Goal: Task Accomplishment & Management: Manage account settings

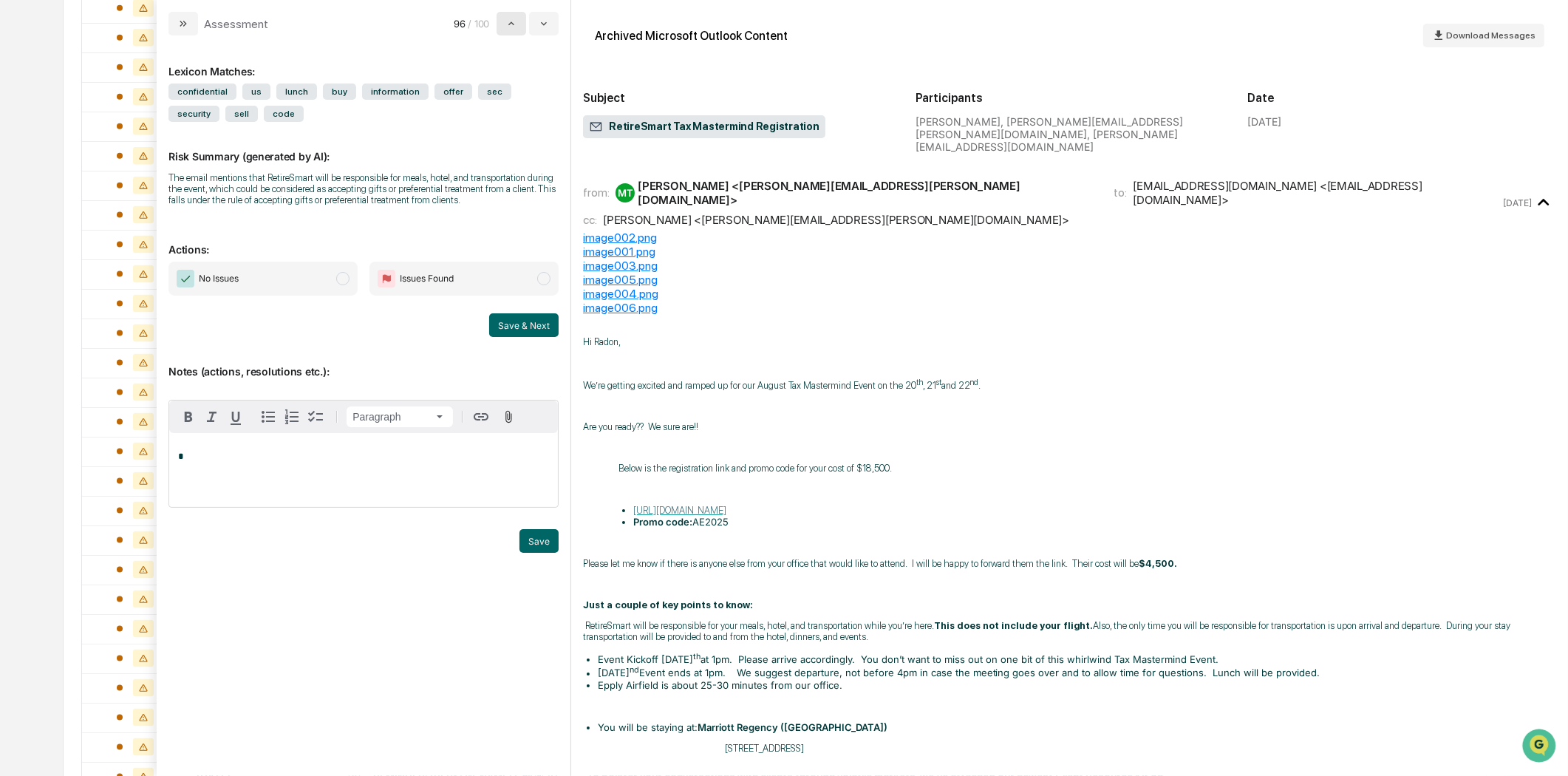
scroll to position [2354, 0]
click at [186, 19] on icon "modal" at bounding box center [183, 23] width 12 height 12
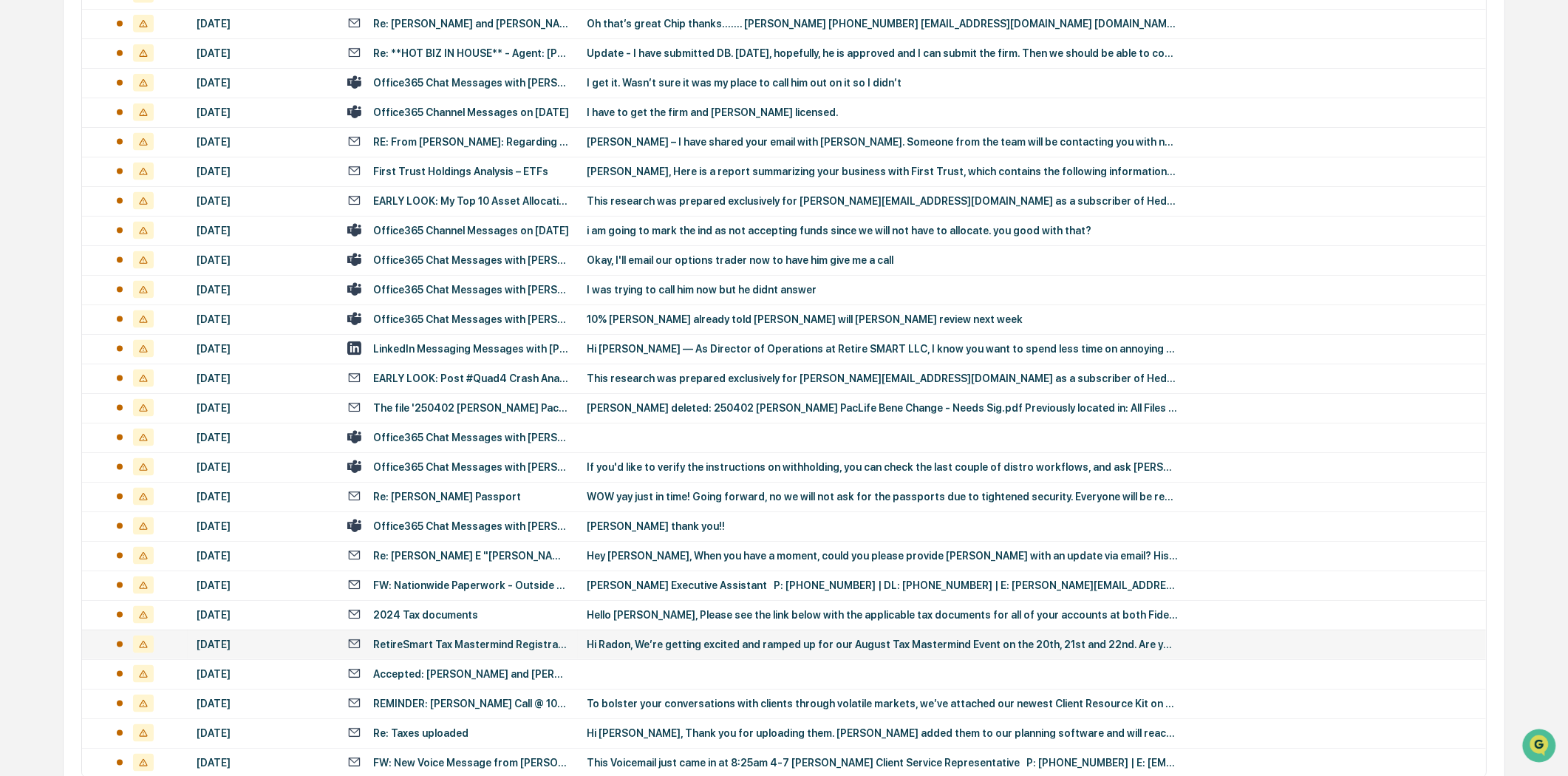
scroll to position [2602, 0]
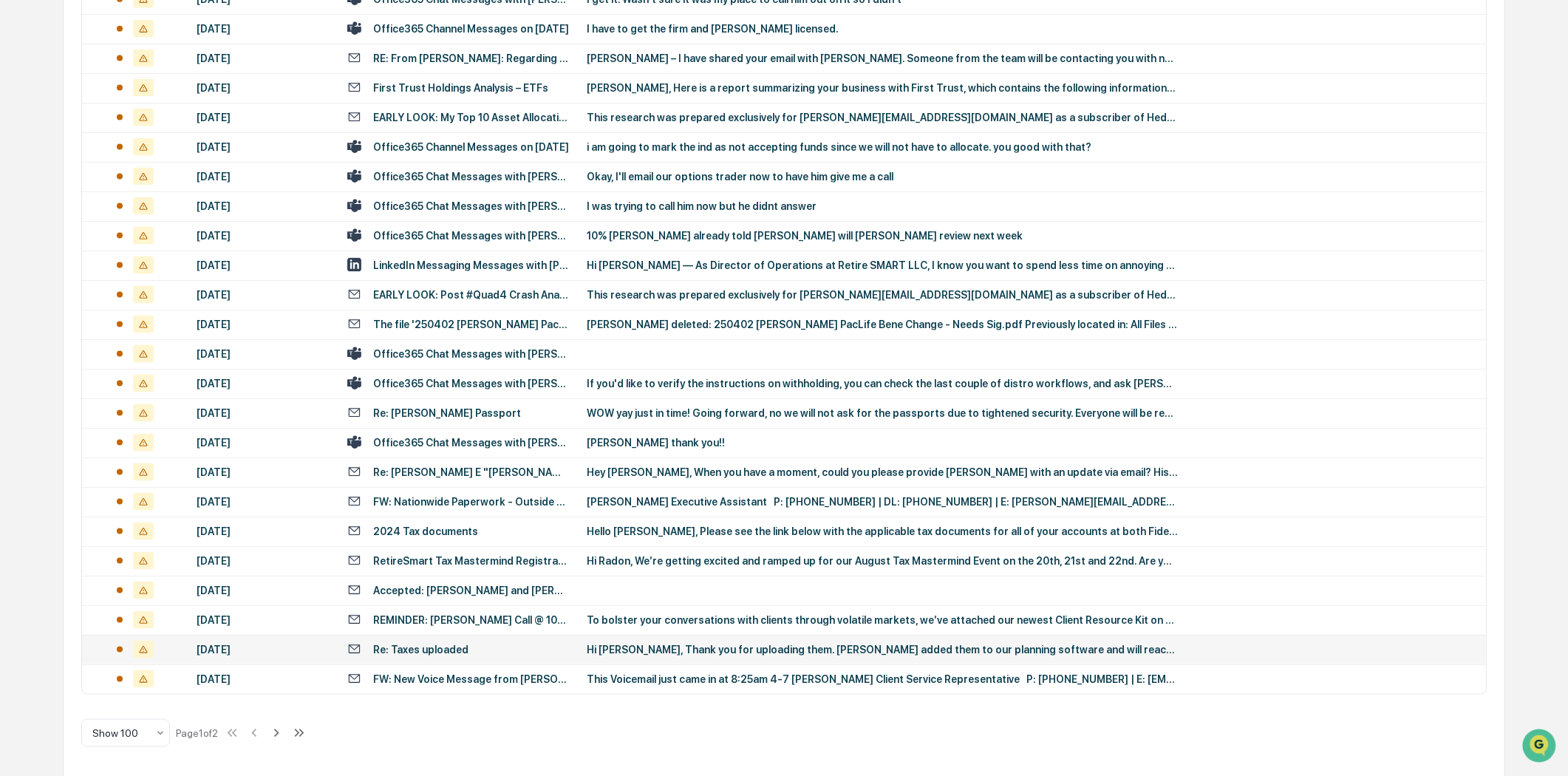
click at [457, 651] on div "Re: Taxes uploaded" at bounding box center [421, 649] width 95 height 12
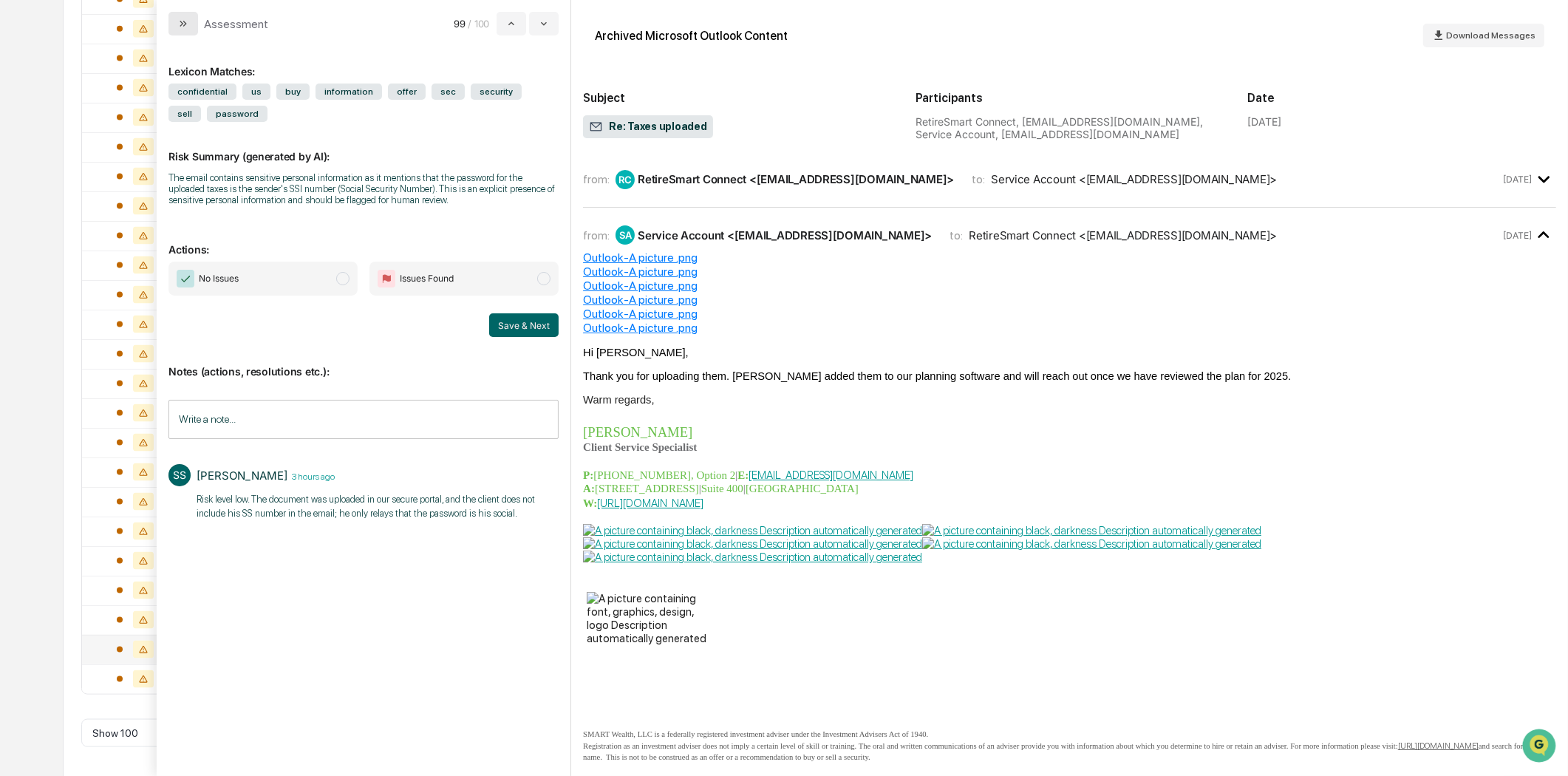
click at [186, 23] on icon "modal" at bounding box center [185, 23] width 4 height 6
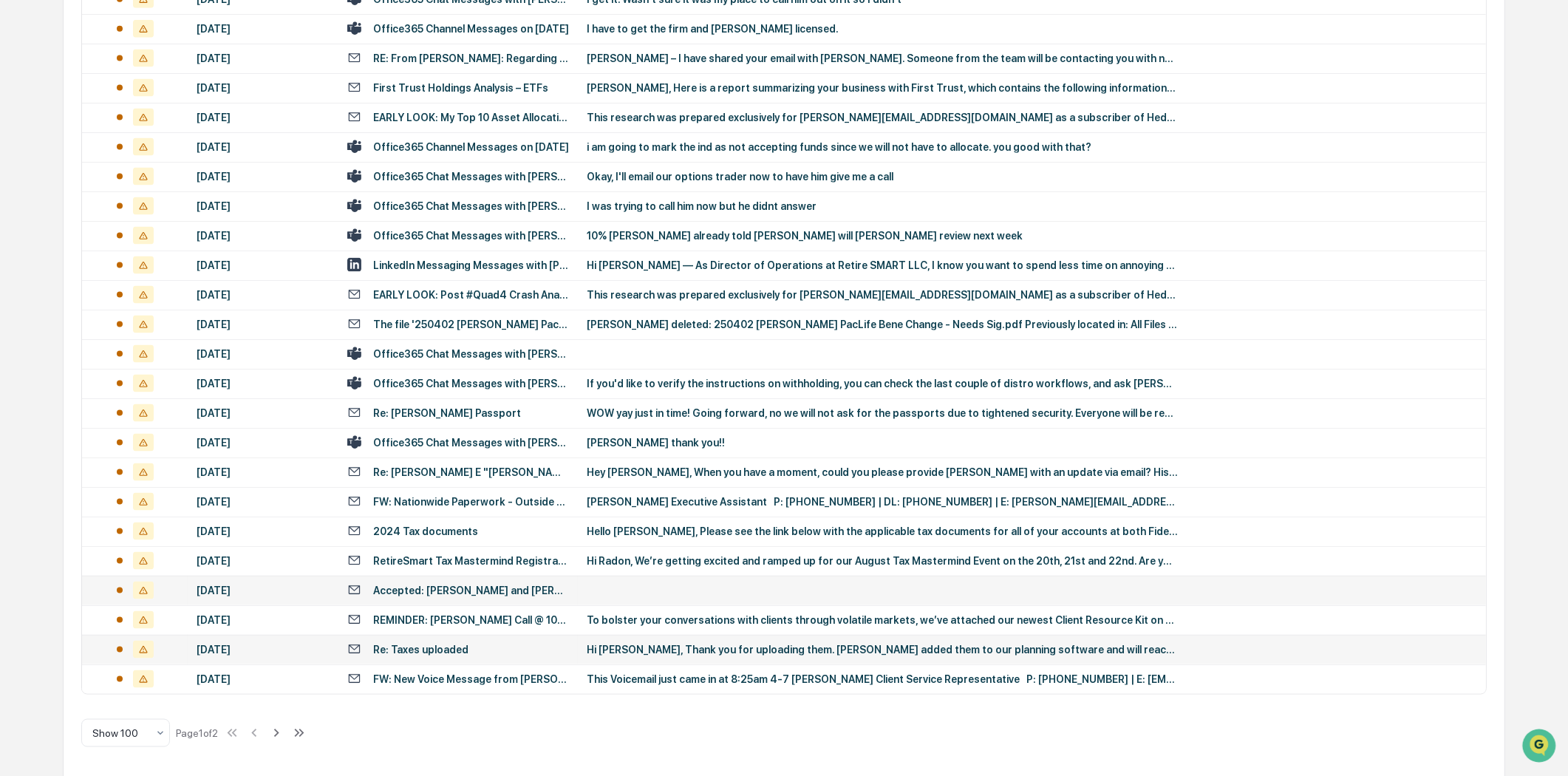
click at [521, 579] on td "Accepted: [PERSON_NAME] and [PERSON_NAME]" at bounding box center [458, 591] width 239 height 30
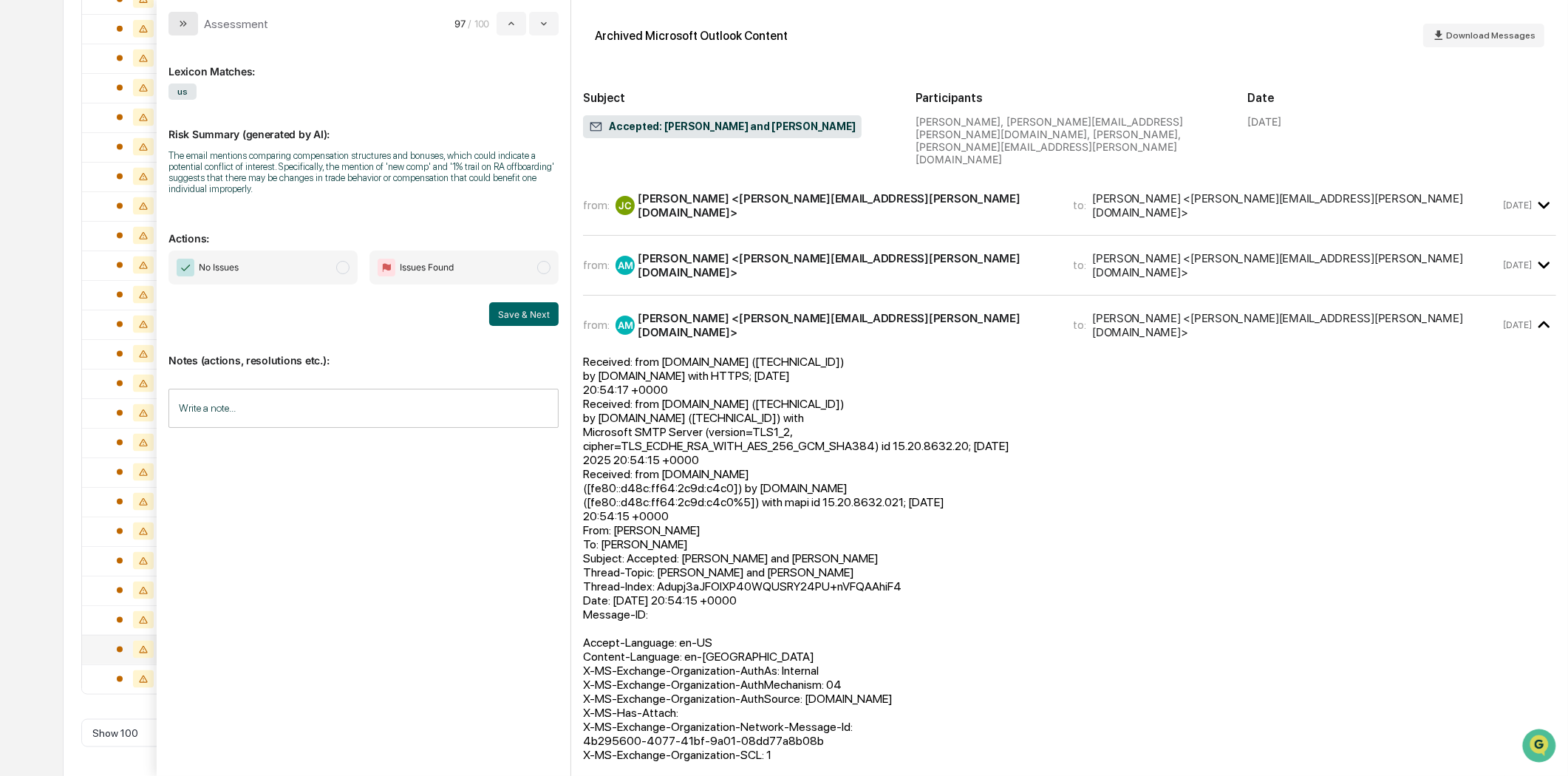
click at [171, 26] on button "modal" at bounding box center [183, 23] width 30 height 23
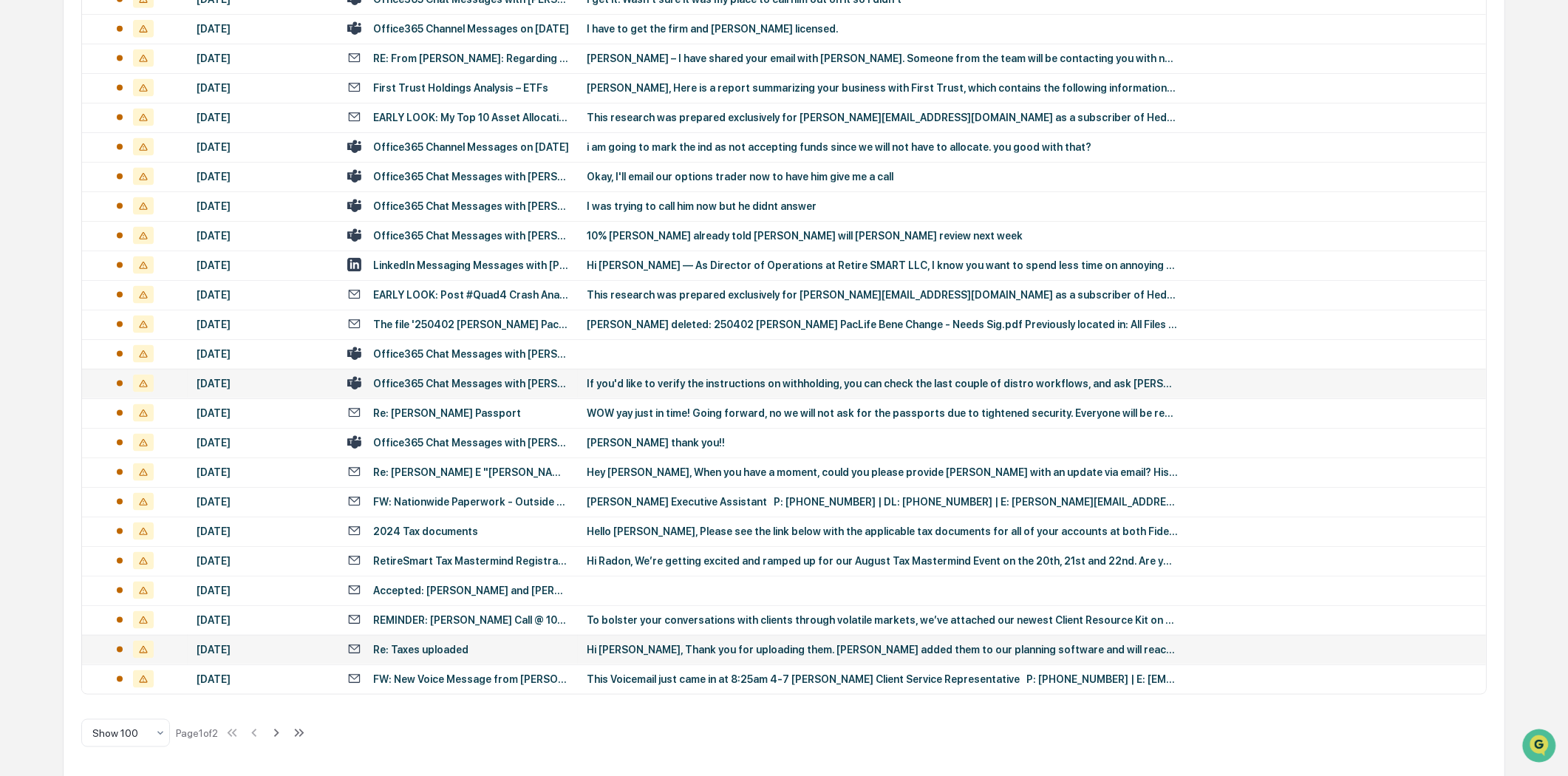
click at [456, 377] on div "Office365 Chat Messages with [PERSON_NAME], [PERSON_NAME] on [DATE]" at bounding box center [472, 383] width 196 height 12
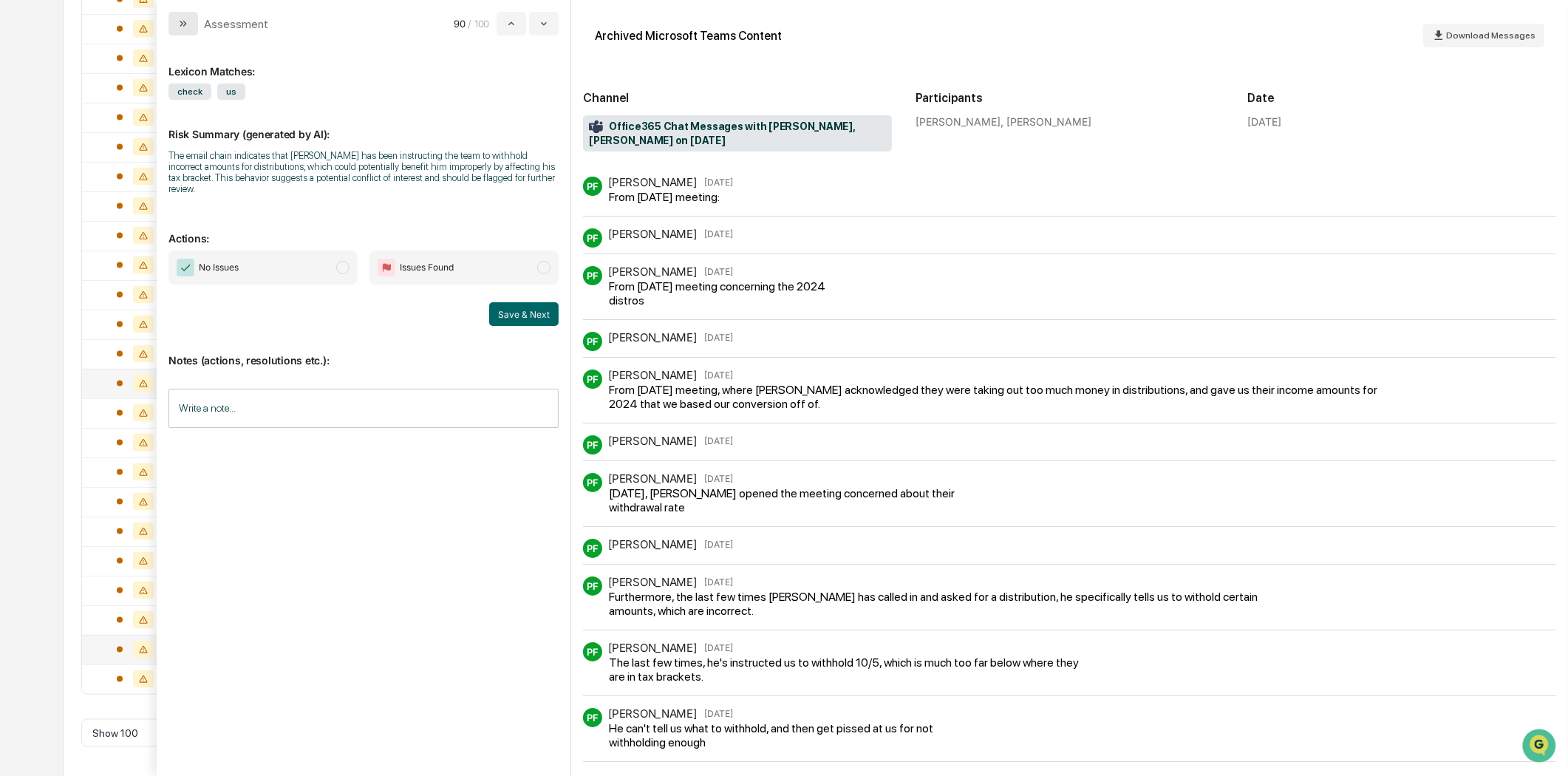
click at [187, 15] on button "modal" at bounding box center [183, 23] width 30 height 23
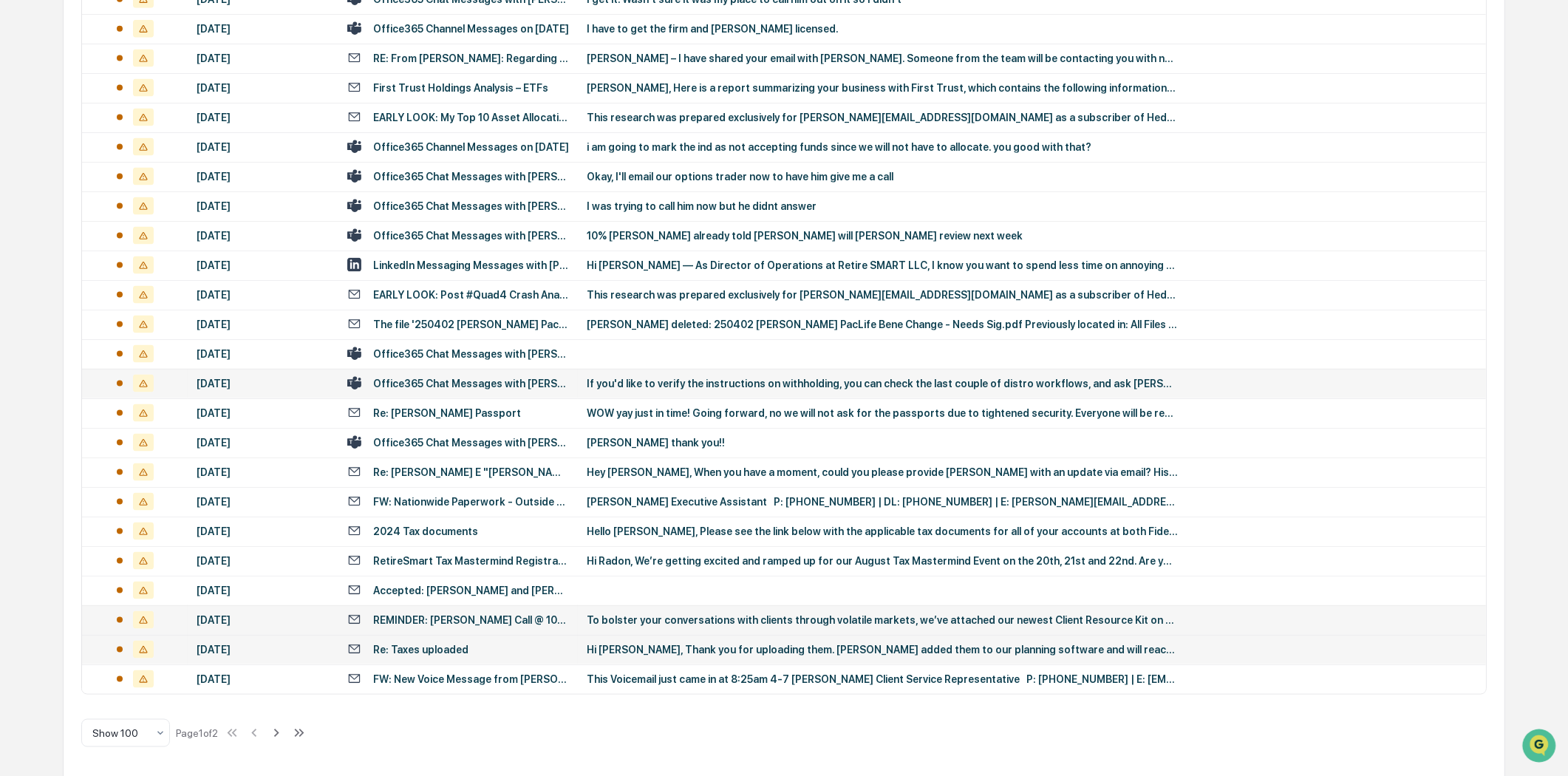
click at [501, 616] on div "REMINDER: [PERSON_NAME] Call @ 10am ([GEOGRAPHIC_DATA])" at bounding box center [472, 620] width 196 height 12
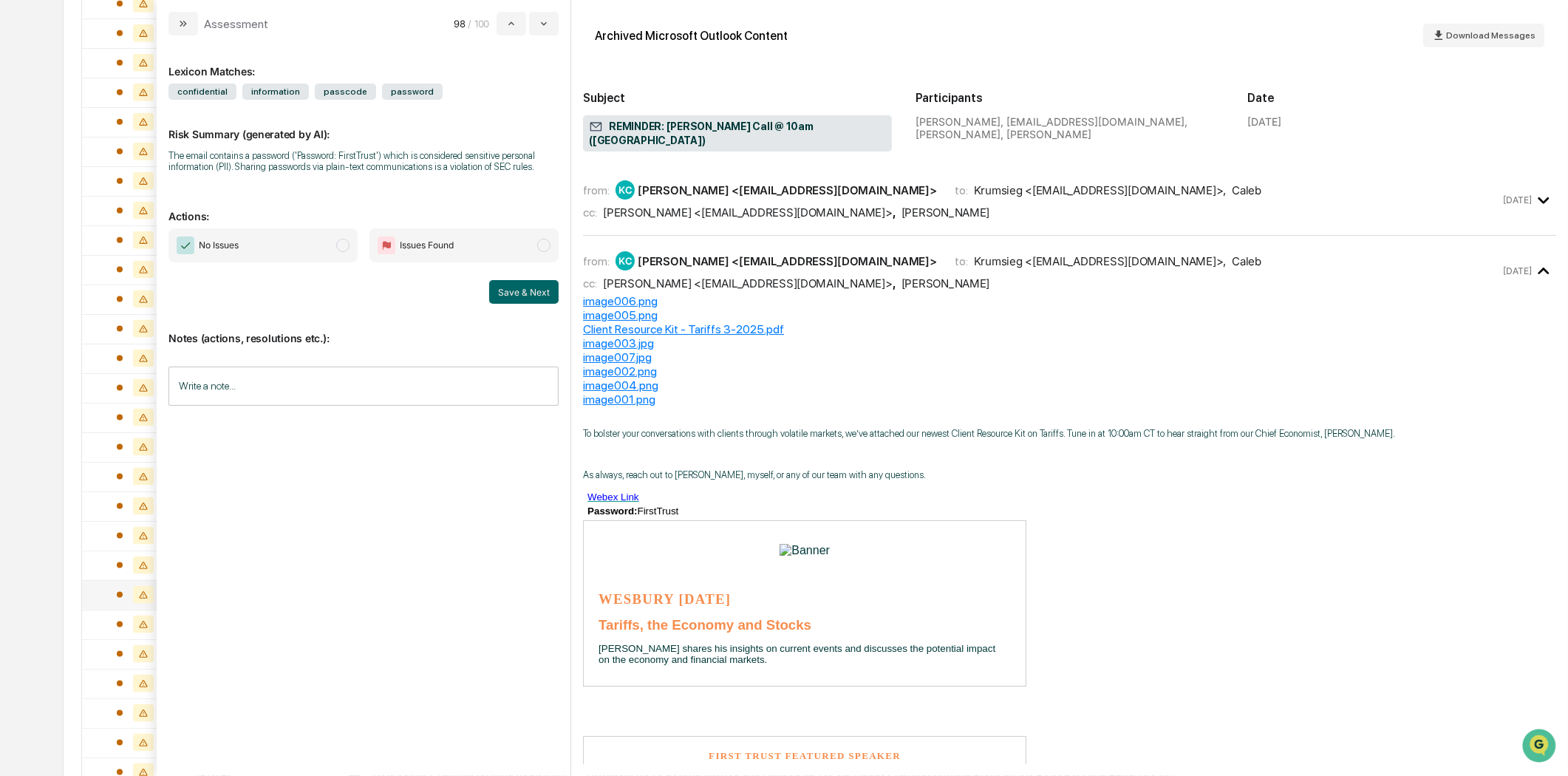
scroll to position [1944, 0]
click at [181, 23] on icon "modal" at bounding box center [183, 23] width 12 height 12
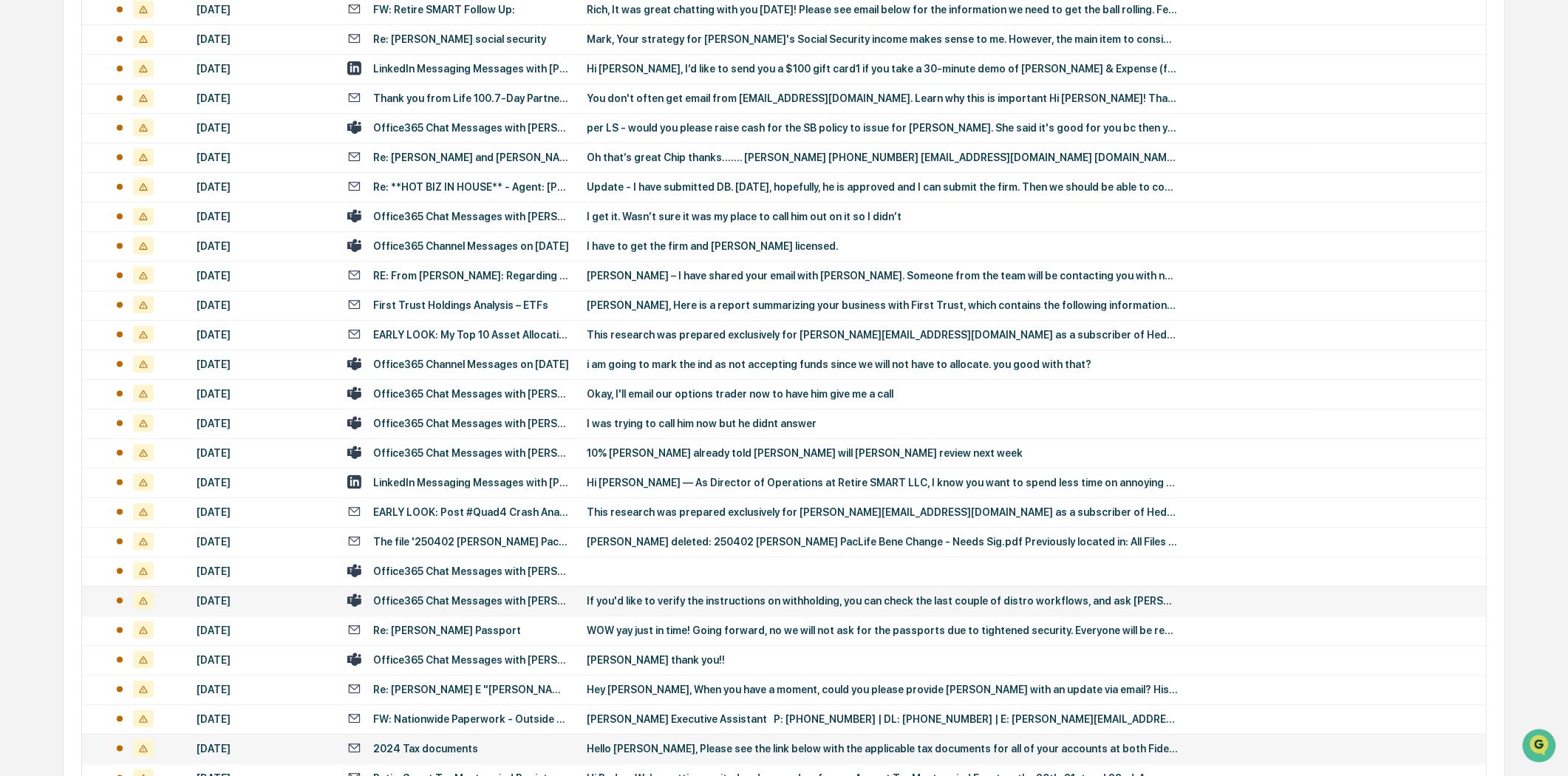
scroll to position [2436, 0]
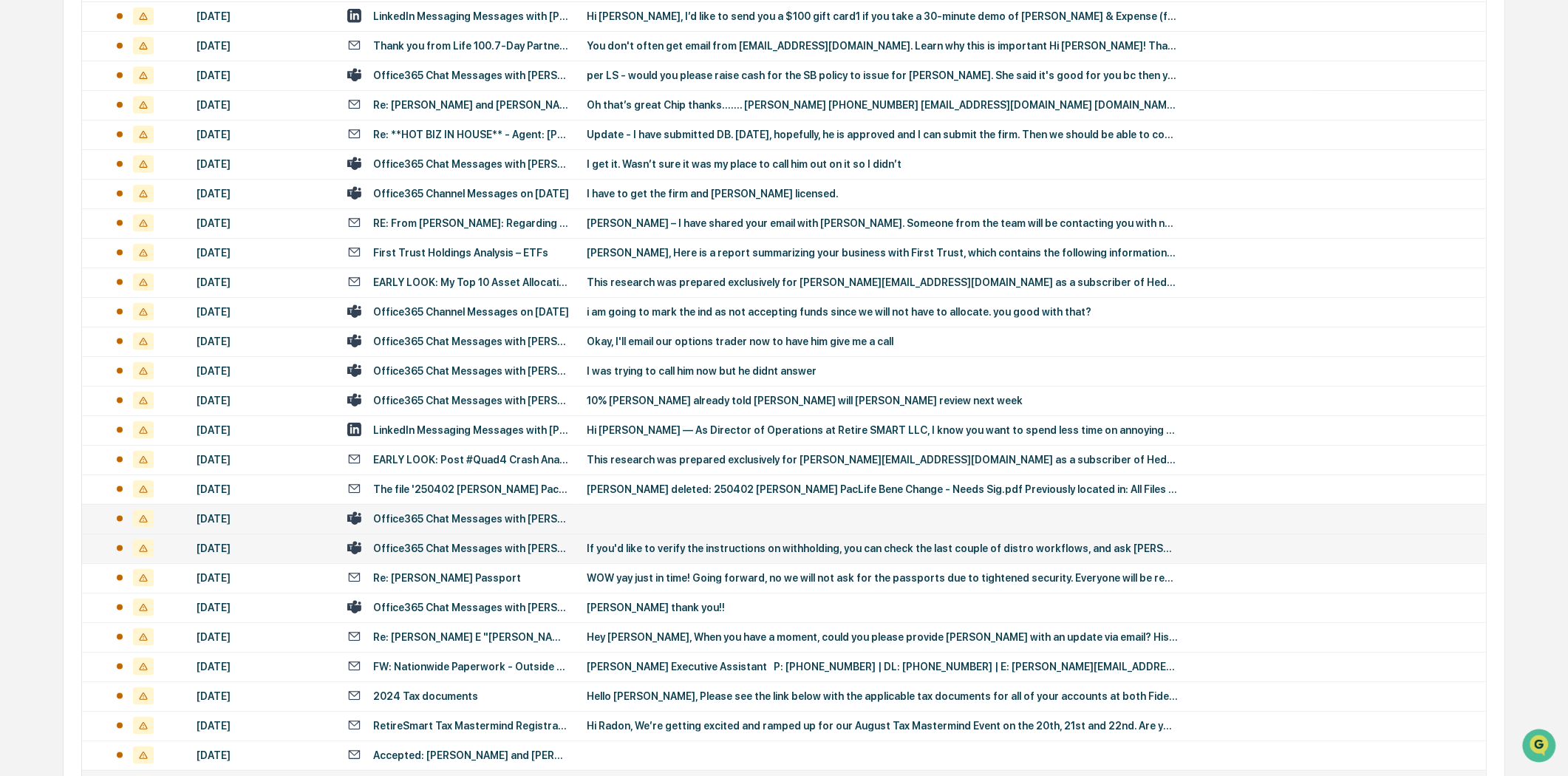
click at [415, 520] on div "Office365 Chat Messages with [PERSON_NAME], [PERSON_NAME] on [DATE]" at bounding box center [472, 518] width 196 height 12
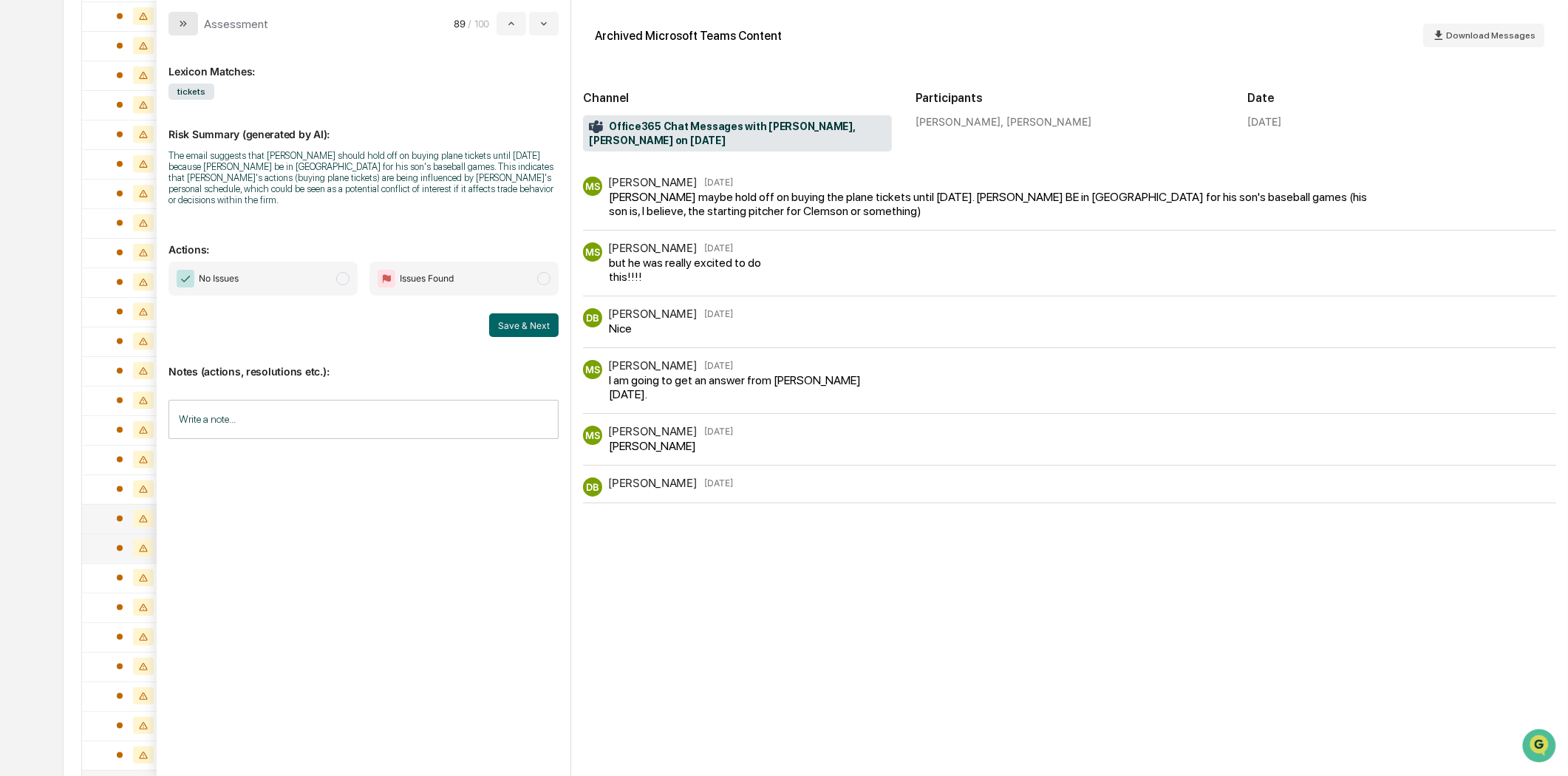
click at [176, 25] on button "modal" at bounding box center [183, 23] width 30 height 23
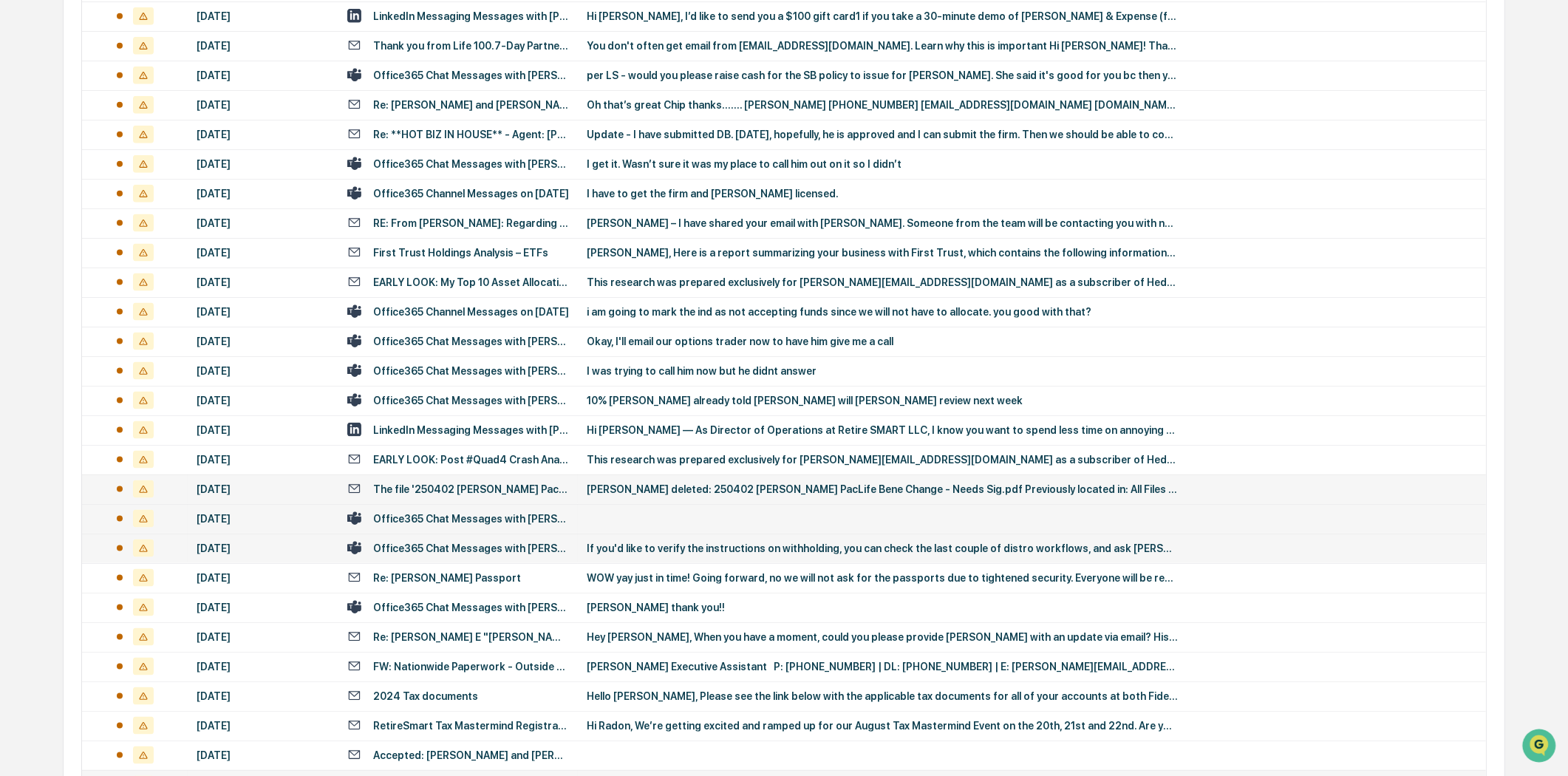
click at [501, 484] on div "The file '250402 [PERSON_NAME] PacLife Bene Change - Needs Sig.pdf' has been de…" at bounding box center [472, 489] width 196 height 12
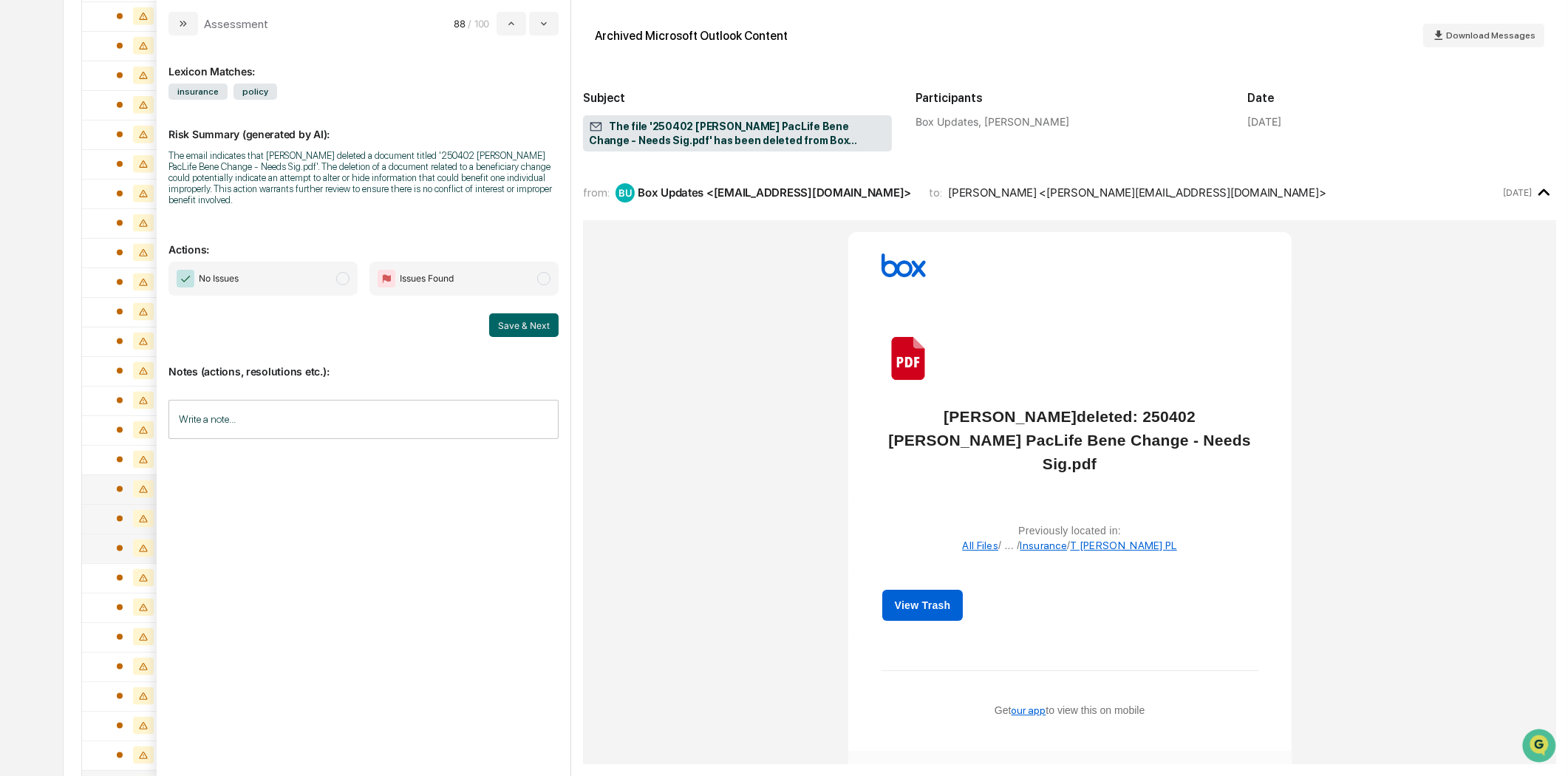
click at [278, 419] on input "Write a note..." at bounding box center [363, 419] width 390 height 39
click at [218, 453] on p "*" at bounding box center [363, 457] width 371 height 10
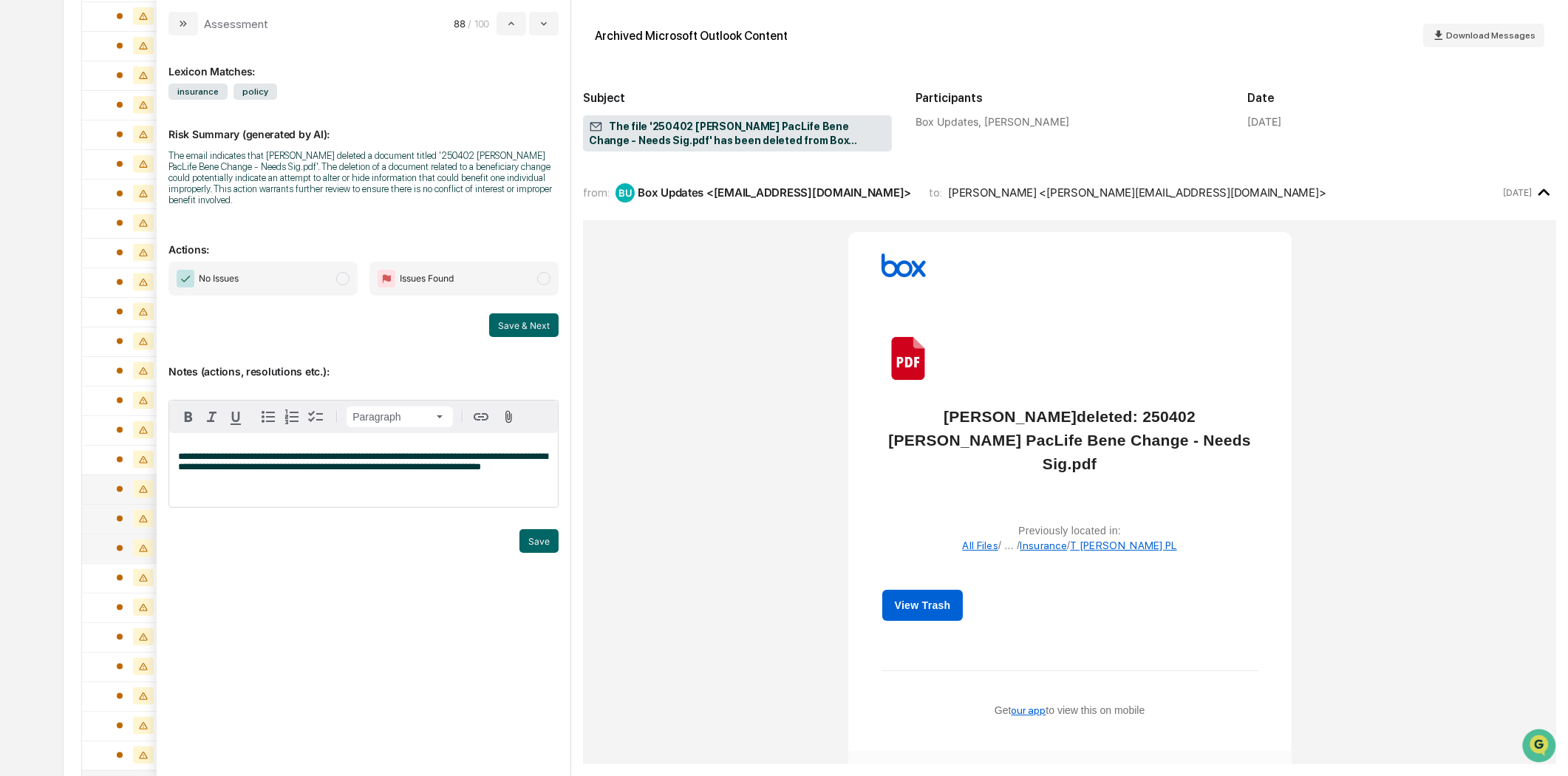
click at [342, 278] on span "modal" at bounding box center [343, 278] width 13 height 13
drag, startPoint x: 544, startPoint y: 543, endPoint x: 530, endPoint y: 471, distance: 73.3
click at [530, 472] on div "**********" at bounding box center [363, 476] width 390 height 153
click at [530, 471] on p "**********" at bounding box center [363, 462] width 371 height 21
click at [389, 473] on span "**********" at bounding box center [363, 467] width 370 height 30
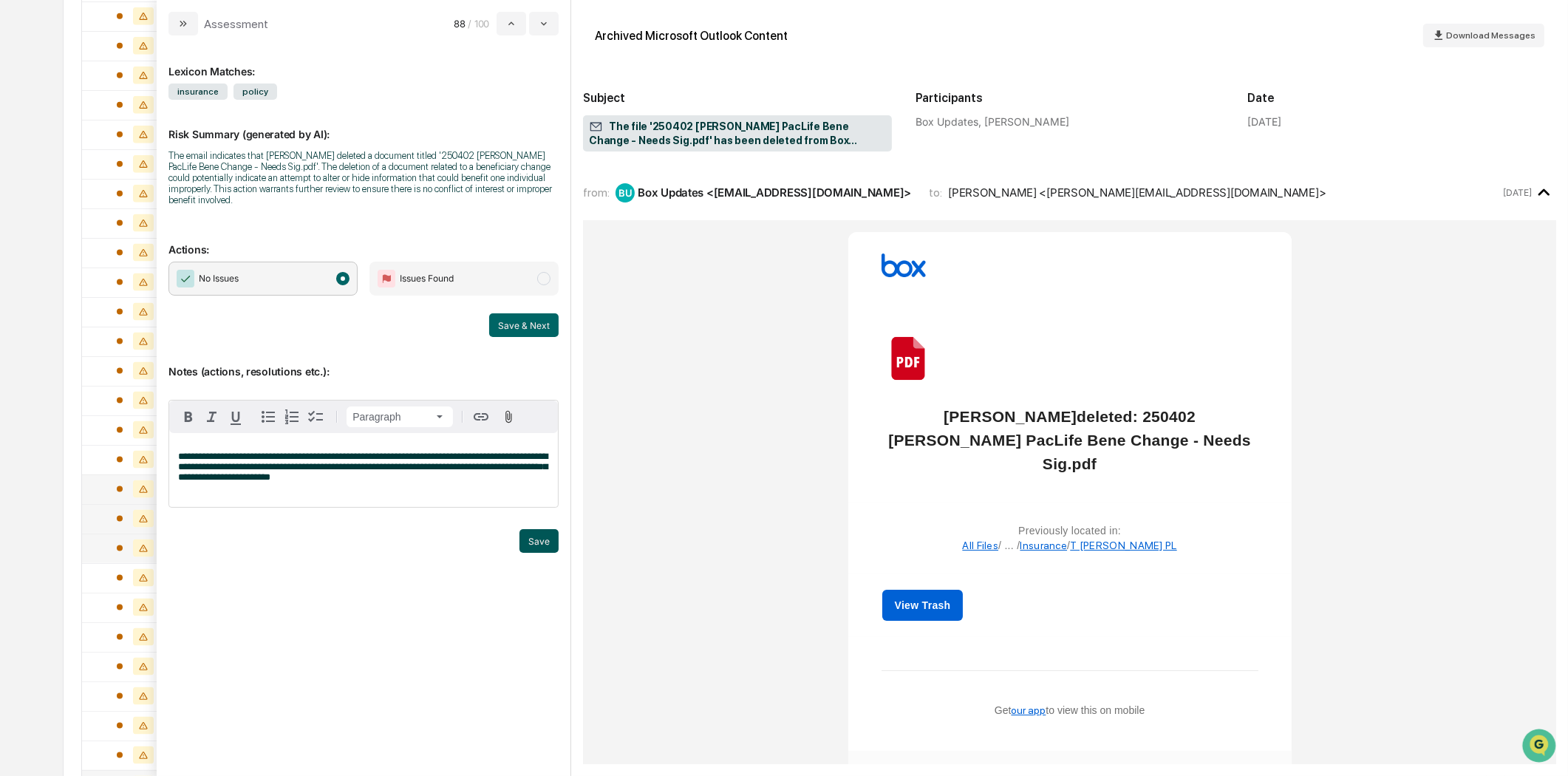
click at [544, 537] on button "Save" at bounding box center [539, 541] width 39 height 23
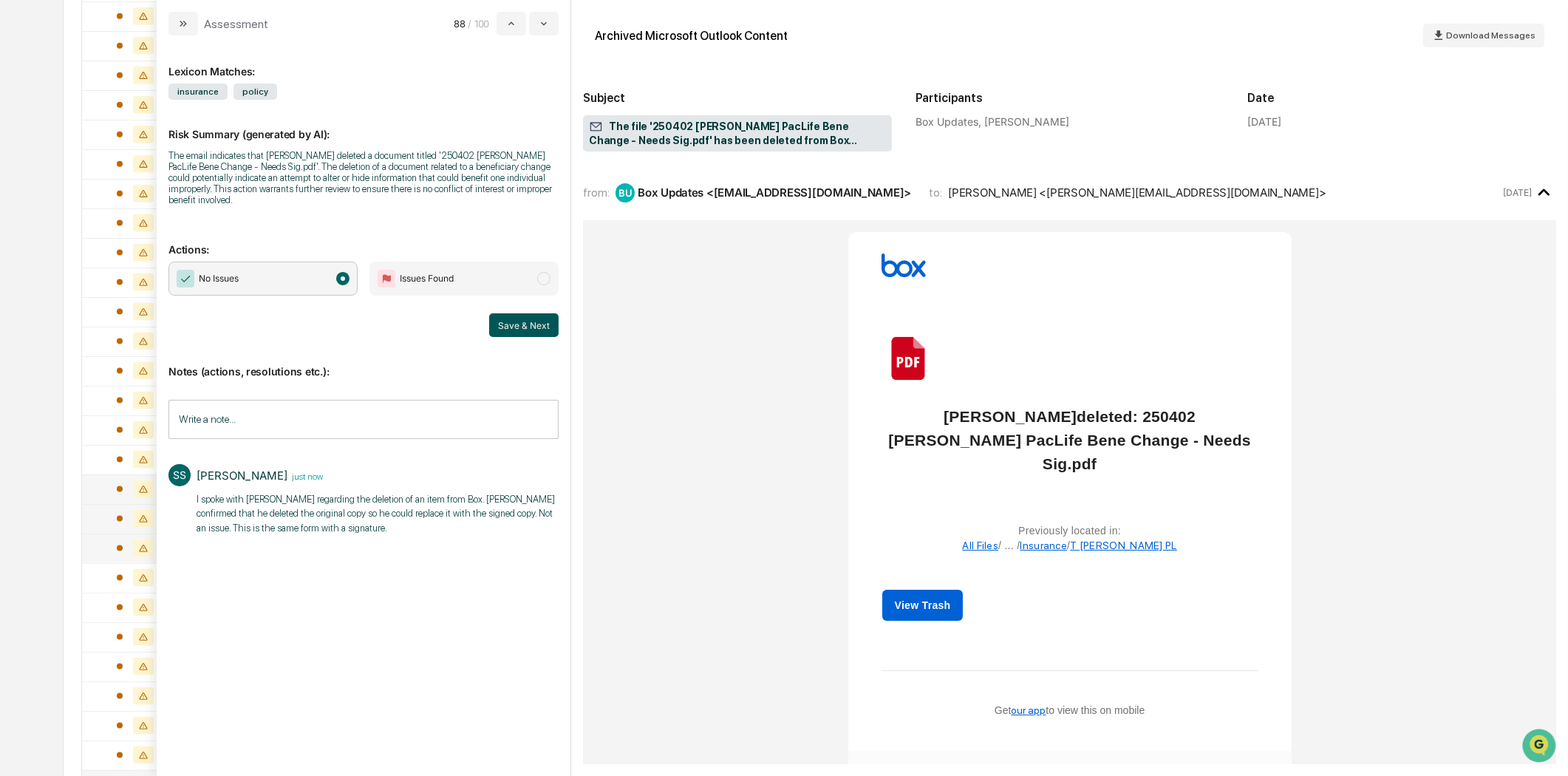
click at [526, 329] on button "Save & Next" at bounding box center [524, 325] width 69 height 23
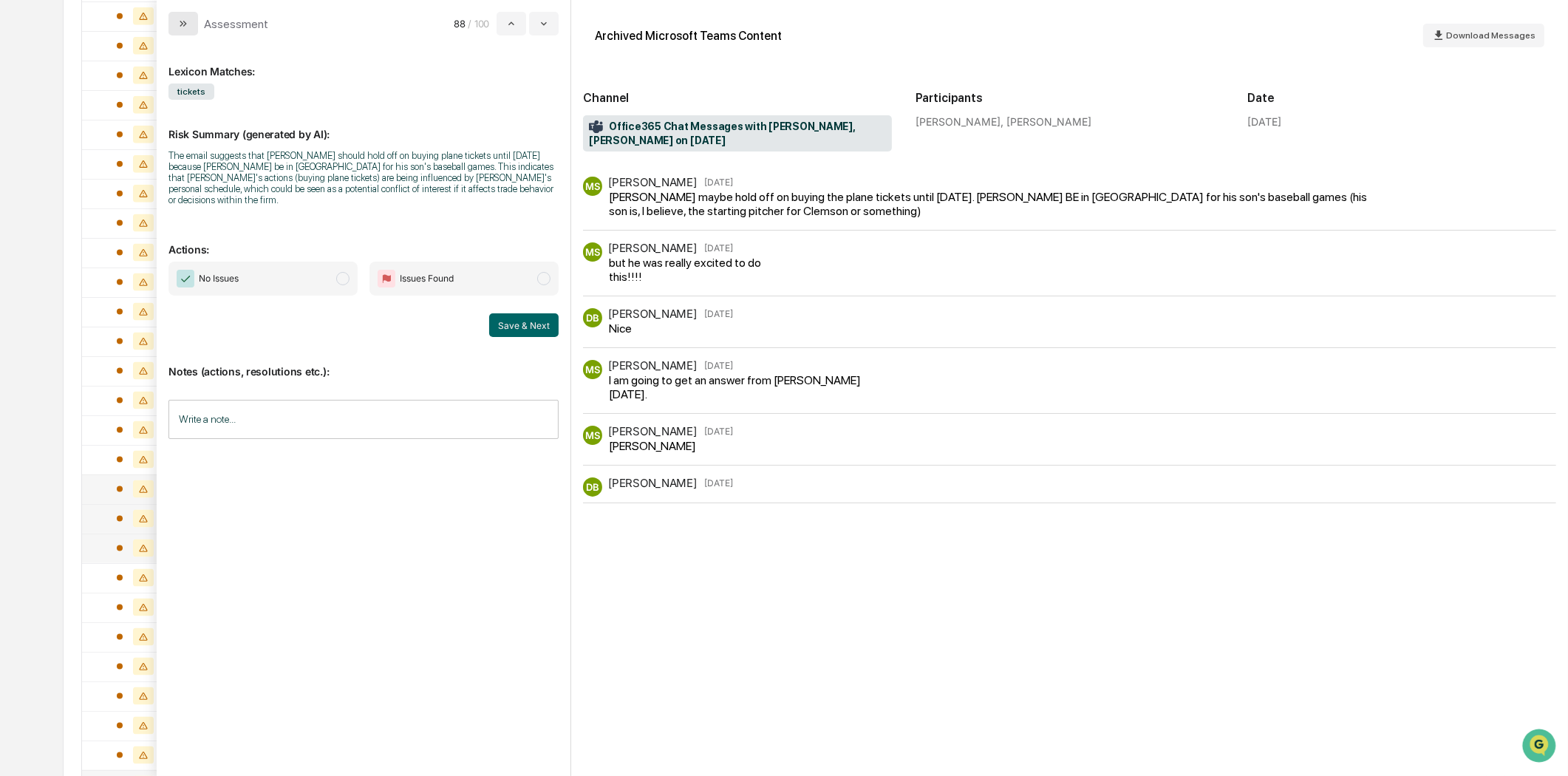
click at [187, 30] on button "modal" at bounding box center [183, 23] width 30 height 23
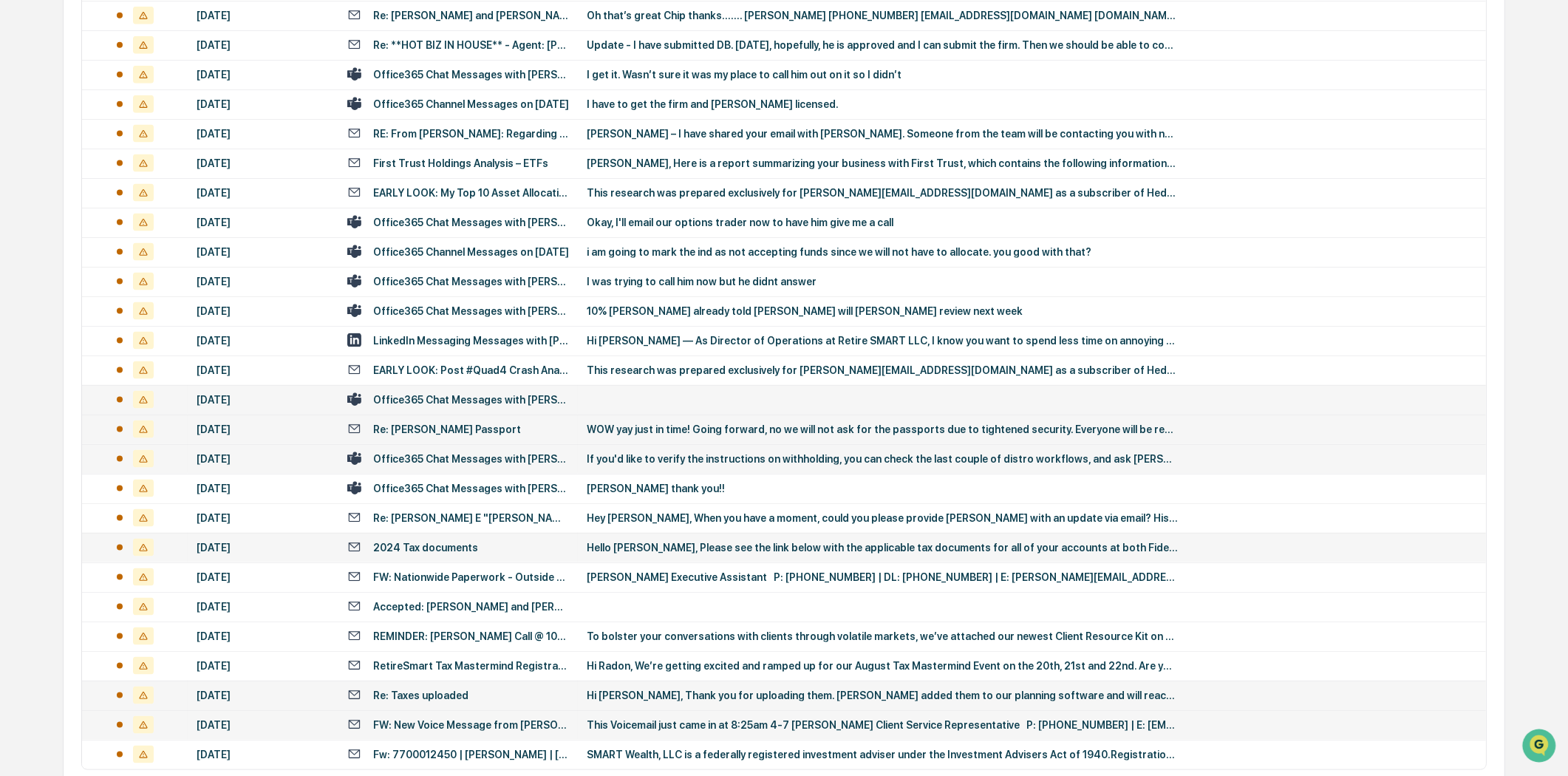
scroll to position [2602, 0]
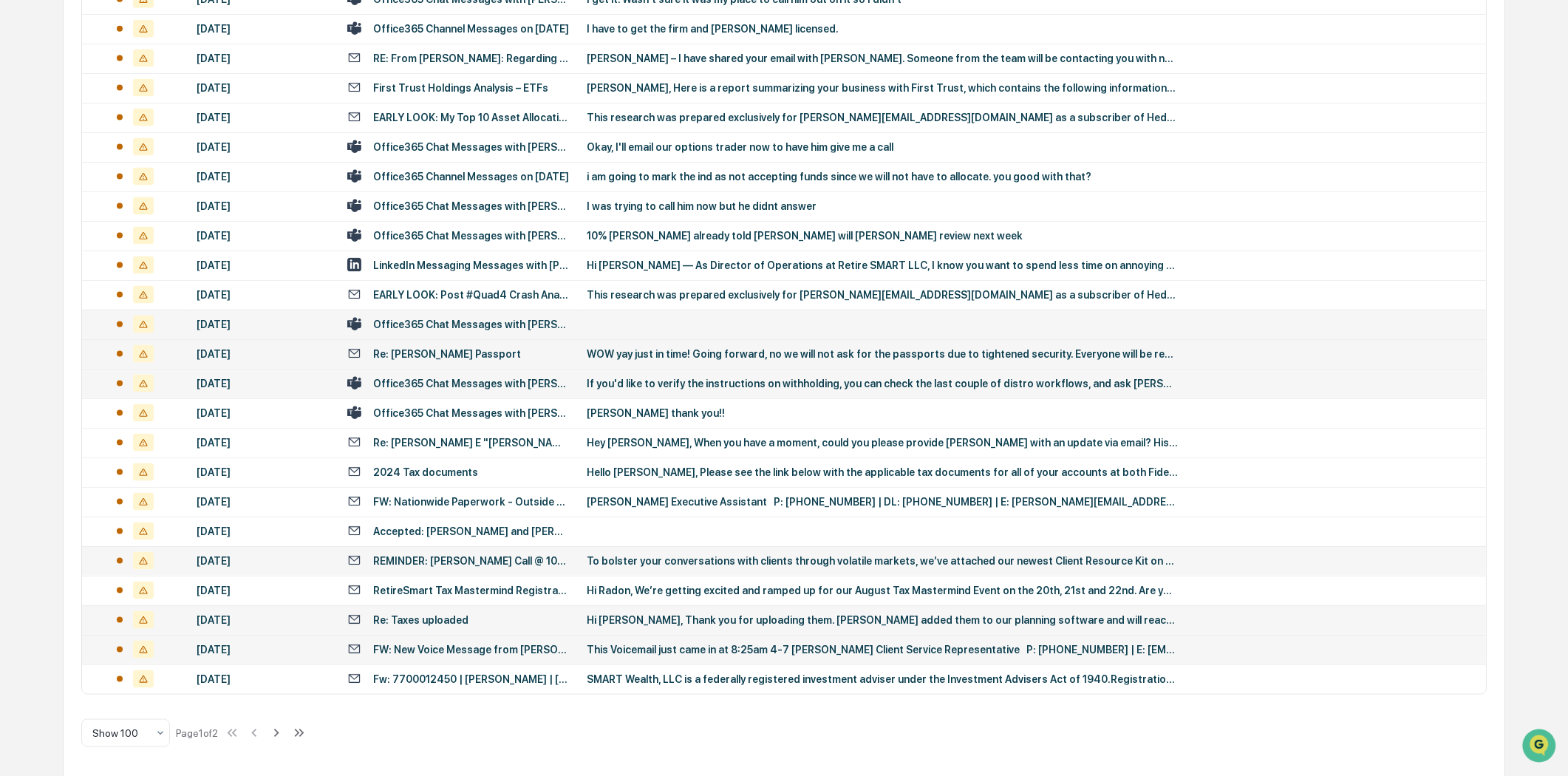
click at [508, 559] on div "REMINDER: [PERSON_NAME] Call @ 10am ([GEOGRAPHIC_DATA])" at bounding box center [472, 560] width 196 height 12
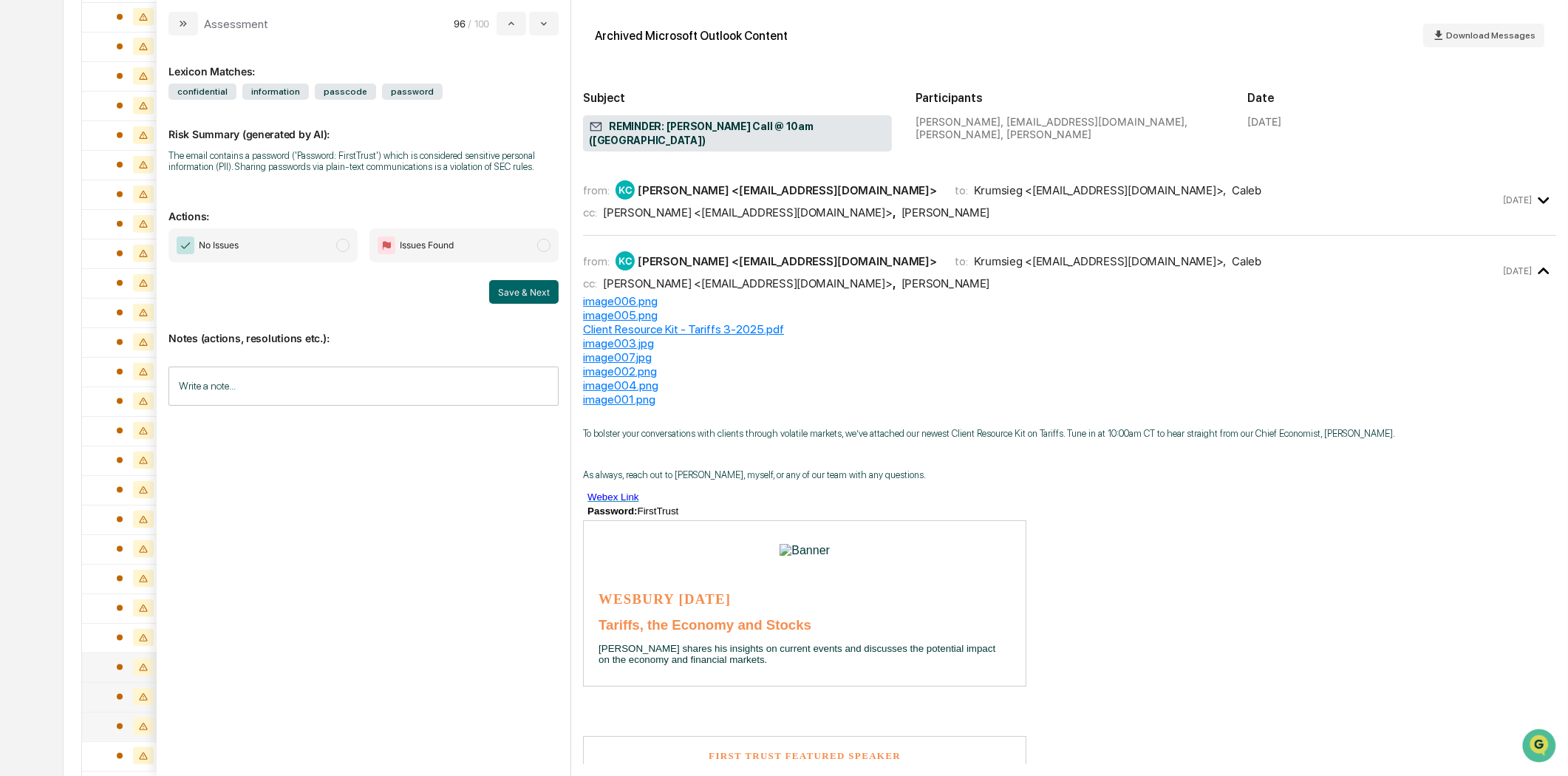
scroll to position [1780, 0]
click at [989, 120] on div "[PERSON_NAME], [EMAIL_ADDRESS][DOMAIN_NAME], [PERSON_NAME], [PERSON_NAME]" at bounding box center [1070, 127] width 309 height 25
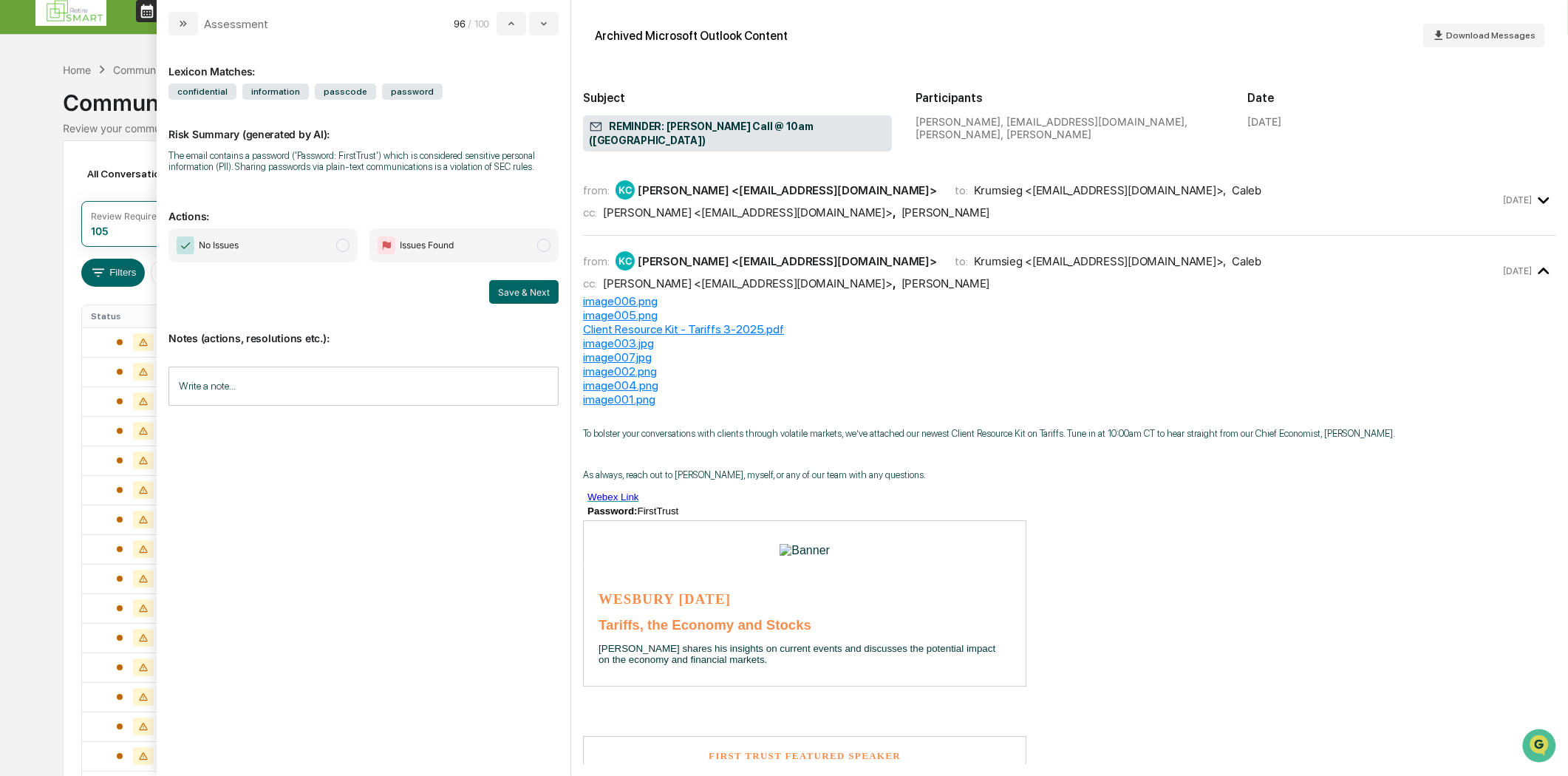
scroll to position [0, 0]
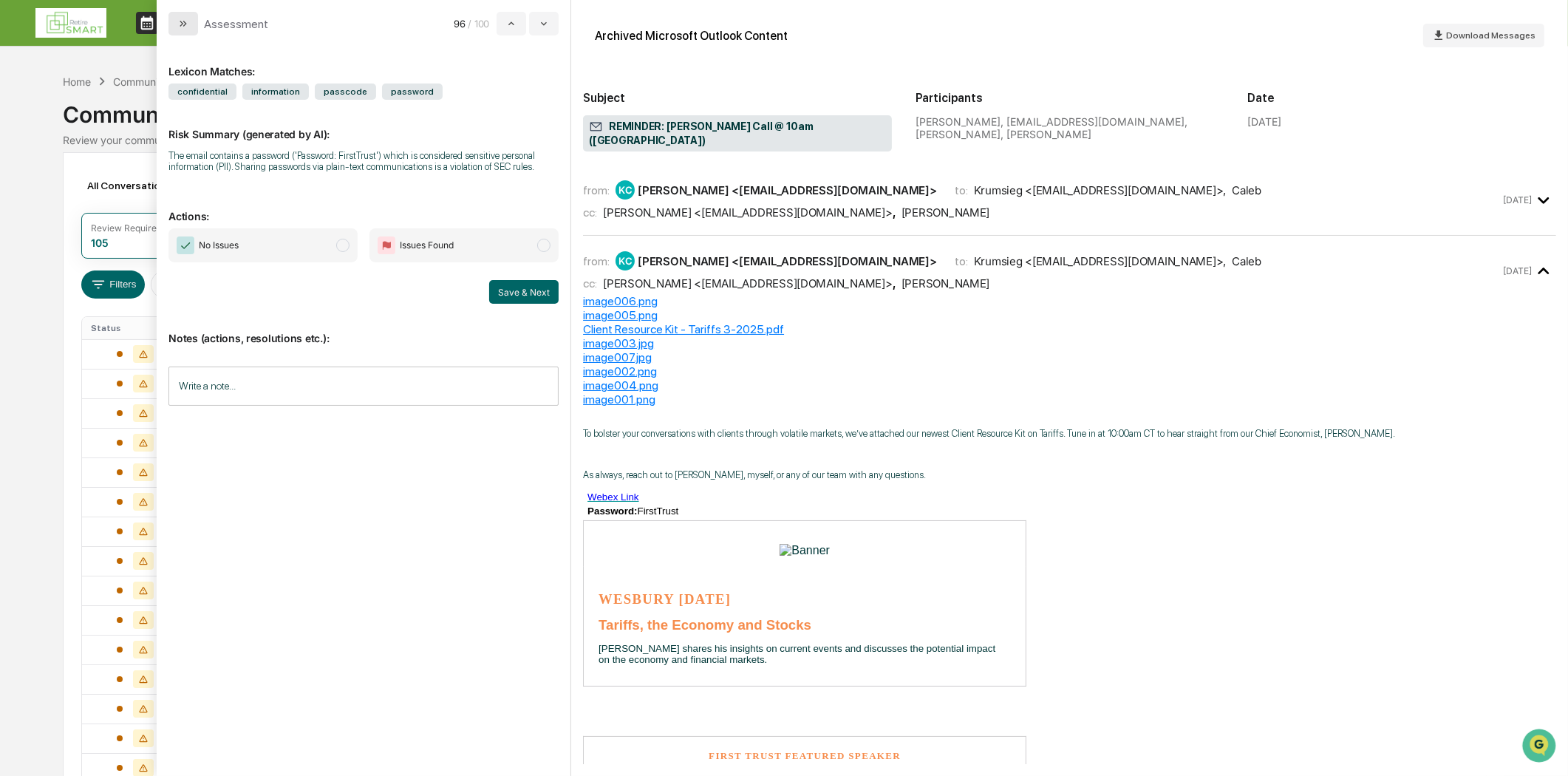
click at [176, 30] on button "modal" at bounding box center [183, 23] width 30 height 23
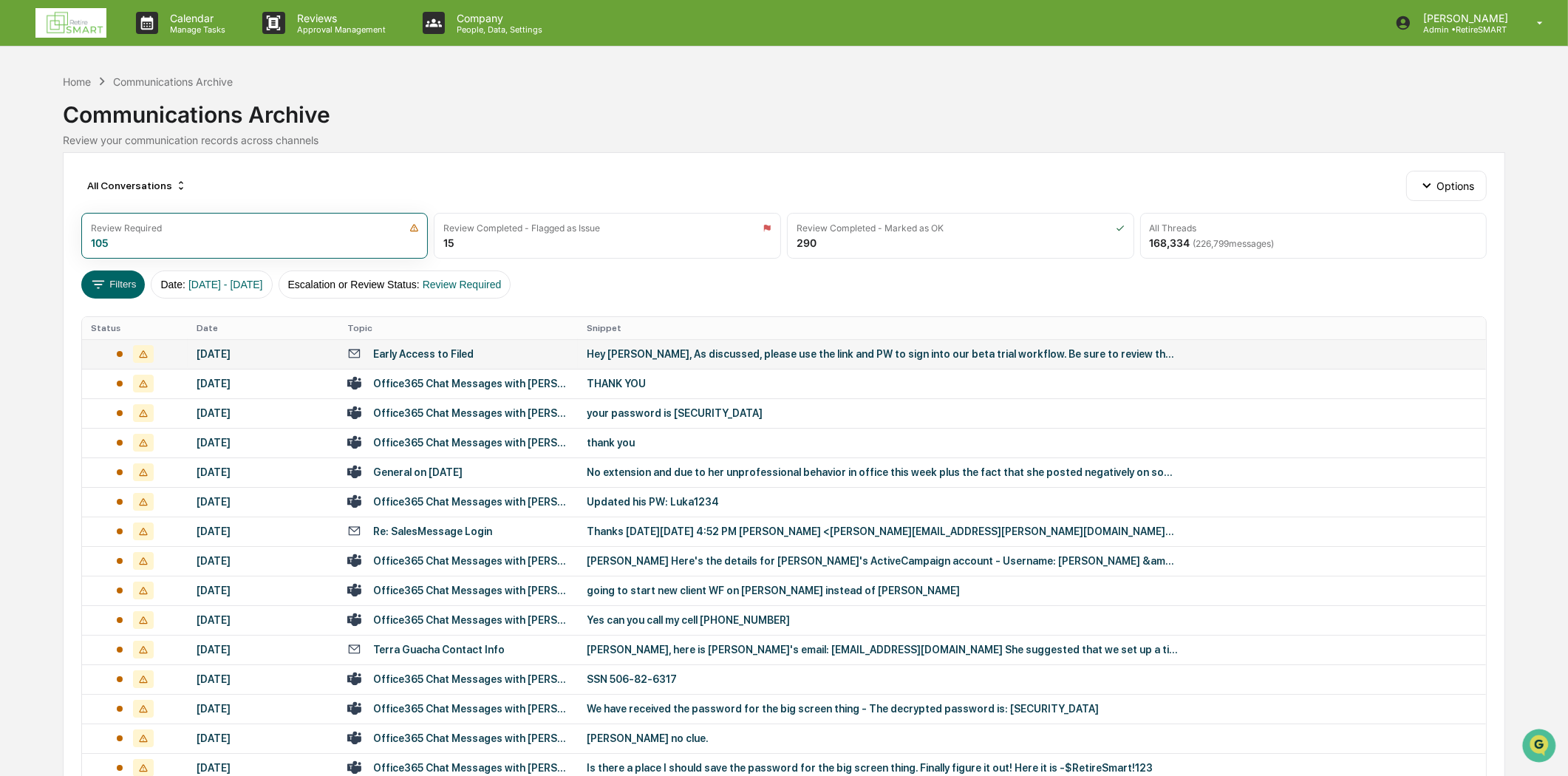
click at [437, 356] on div "Early Access to Filed" at bounding box center [424, 354] width 101 height 12
